Goal: Navigation & Orientation: Find specific page/section

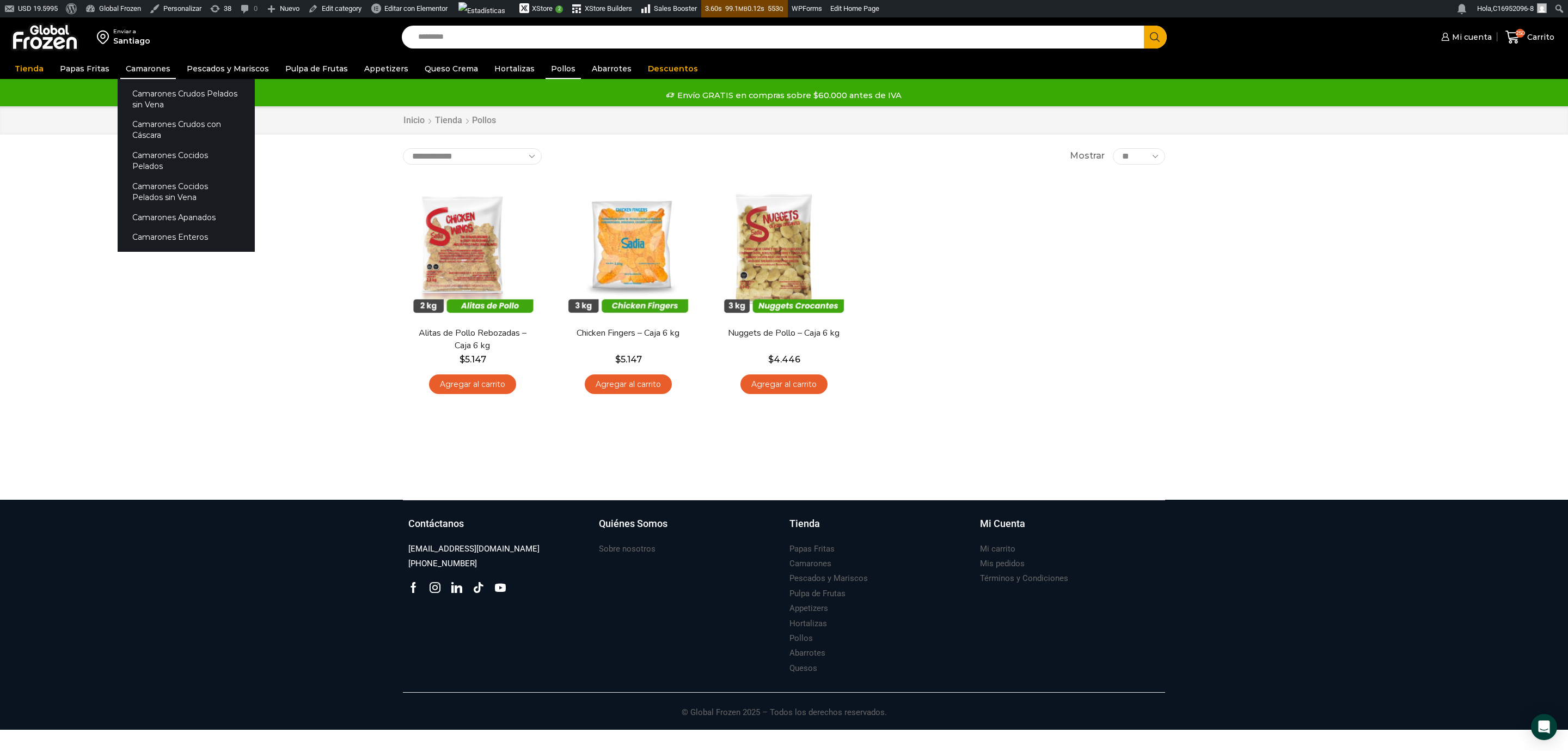
click at [141, 69] on link "Camarones" at bounding box center [148, 69] width 55 height 21
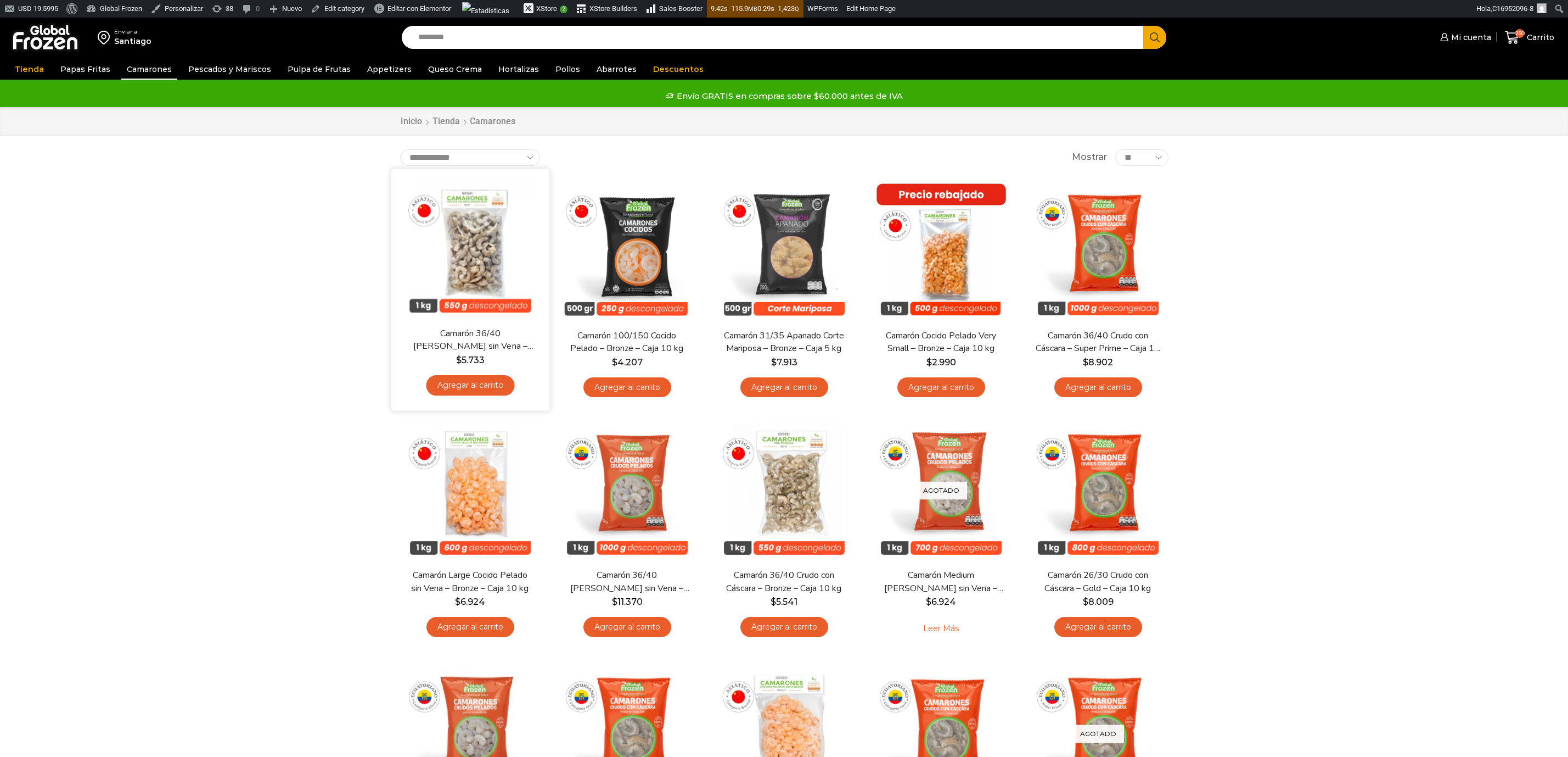
click at [465, 257] on img at bounding box center [470, 247] width 142 height 142
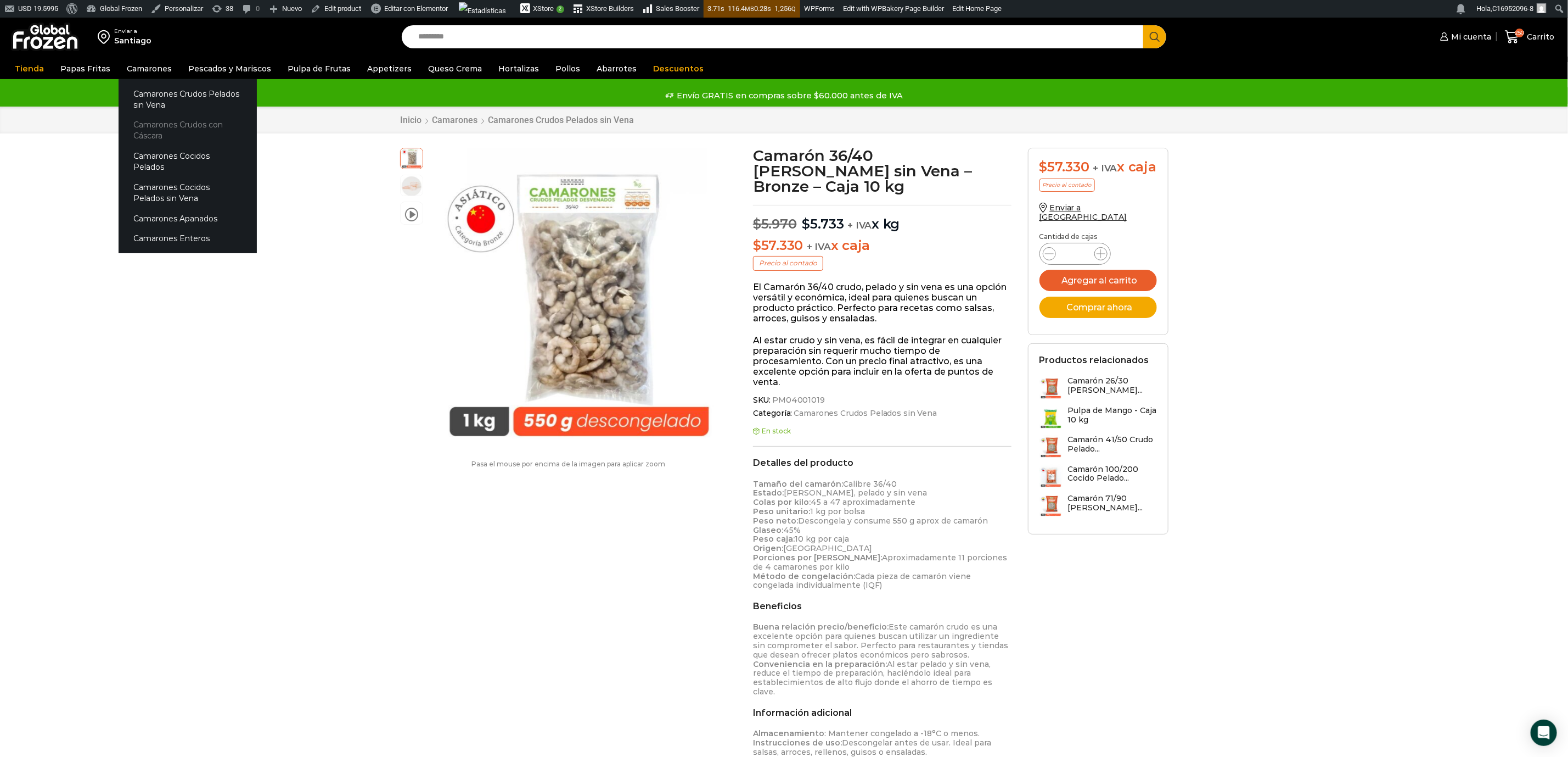
click at [183, 123] on link "Camarones Crudos con Cáscara" at bounding box center [187, 130] width 138 height 31
